Goal: Information Seeking & Learning: Learn about a topic

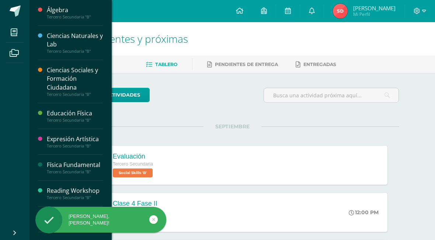
click at [13, 33] on icon at bounding box center [14, 32] width 7 height 7
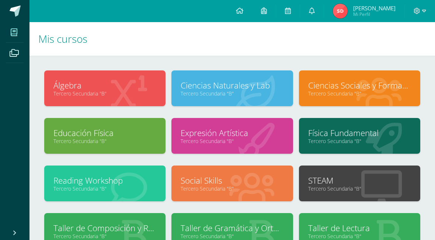
click at [341, 128] on link "Física Fundamental" at bounding box center [359, 132] width 103 height 11
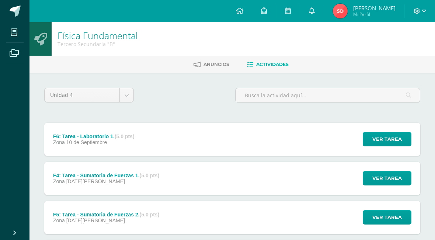
click at [121, 137] on strong "(5.0 pts)" at bounding box center [125, 136] width 20 height 6
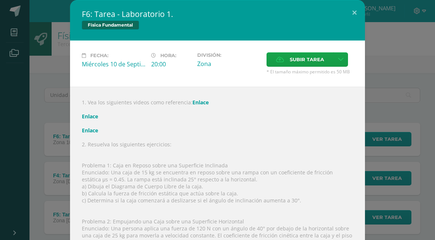
click at [200, 100] on link "Enlace" at bounding box center [200, 102] width 16 height 7
click at [252, 112] on div "1. Vea los siguientes videos como referencia: Enlace Enlace Enlace 2. Resuelva …" at bounding box center [217, 233] width 295 height 292
click at [230, 121] on div "1. Vea los siguientes videos como referencia: Enlace Enlace Enlace 2. Resuelva …" at bounding box center [217, 233] width 295 height 292
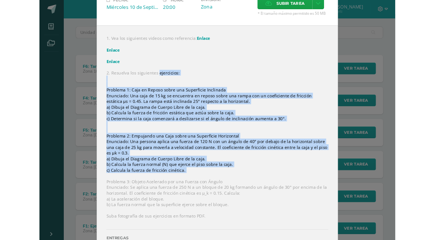
scroll to position [163, 0]
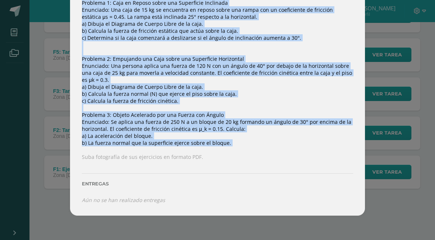
copy div "ejercicios: Problema 1: Caja en Reposo sobre una Superficie Inclinada Enunciado…"
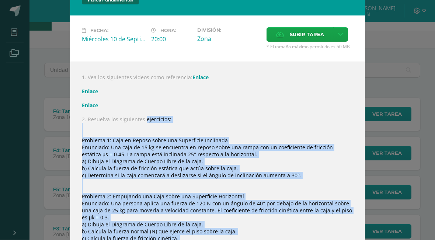
scroll to position [25, 0]
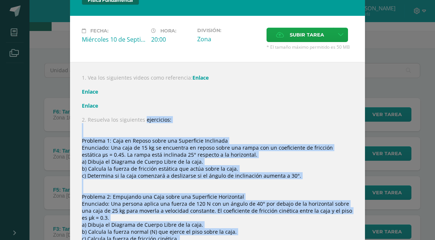
click at [273, 90] on div "1. Vea los siguientes videos como referencia: Enlace Enlace Enlace 2. Resuelva …" at bounding box center [217, 208] width 295 height 292
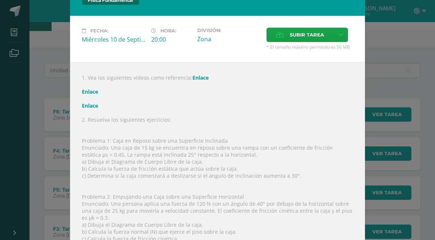
click at [382, 69] on div "F6: Tarea - Laboratorio 1. Física Fundamental Fecha: Miércoles 10 de Septiembre…" at bounding box center [217, 164] width 429 height 378
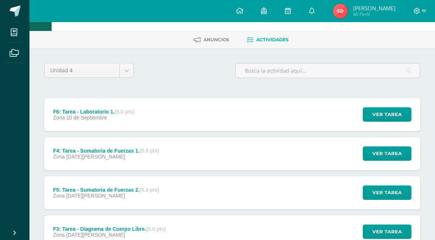
click at [369, 15] on span "Mi Perfil" at bounding box center [374, 14] width 42 height 6
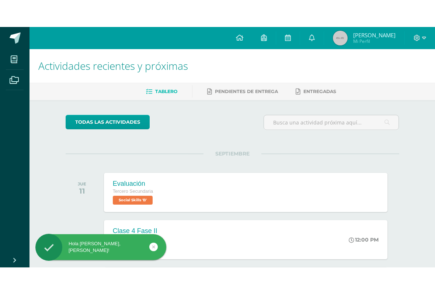
scroll to position [0, 5]
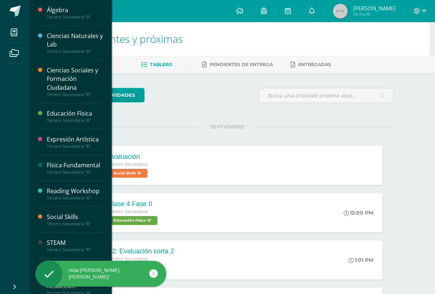
click at [13, 28] on span at bounding box center [14, 32] width 17 height 17
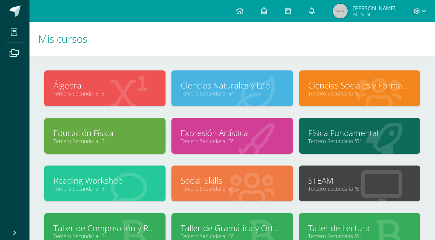
click at [13, 29] on icon at bounding box center [14, 32] width 7 height 7
click at [351, 143] on link "Tercero Secundaria "B"" at bounding box center [359, 141] width 103 height 7
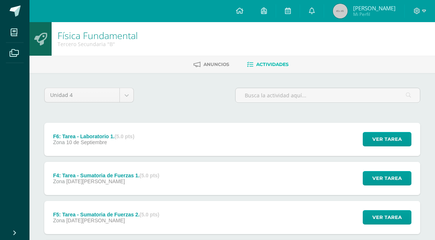
click at [388, 140] on span "Ver tarea" at bounding box center [386, 139] width 29 height 14
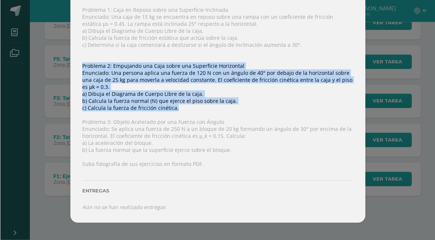
scroll to position [163, 0]
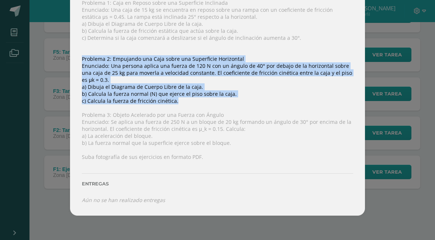
click at [115, 148] on div "1. Vea los siguientes videos como referencia: Enlace Enlace Enlace 2. Resuelva …" at bounding box center [217, 70] width 295 height 292
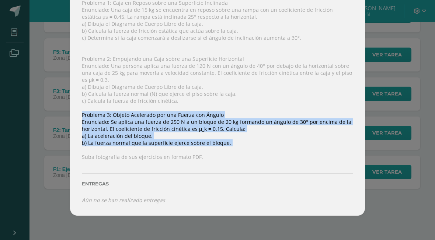
copy div "Problema 3: Objeto Acelerado por una Fuerza con Ángulo Enunciado: Se aplica una…"
